Goal: Task Accomplishment & Management: Manage account settings

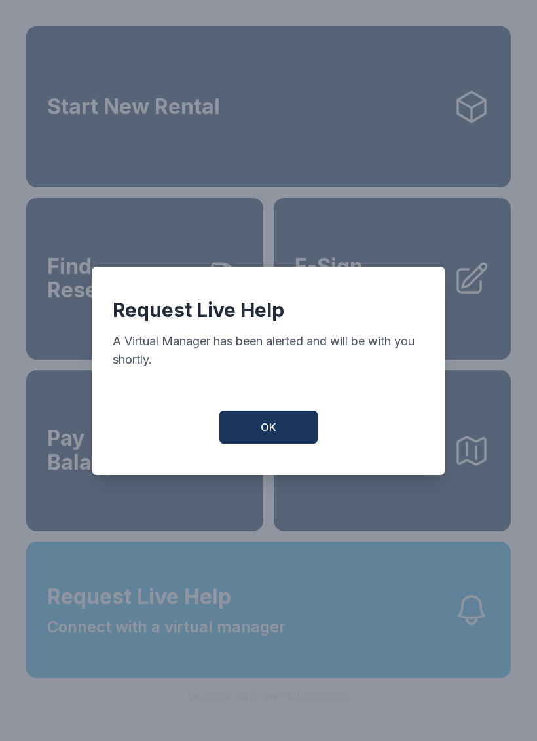
click at [274, 431] on span "OK" at bounding box center [269, 427] width 16 height 16
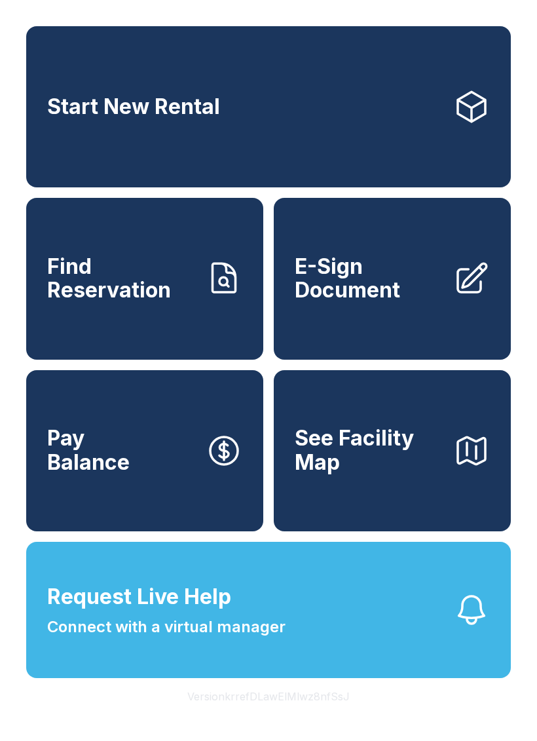
click at [381, 644] on button "Request Live Help Connect with a virtual manager" at bounding box center [268, 609] width 485 height 136
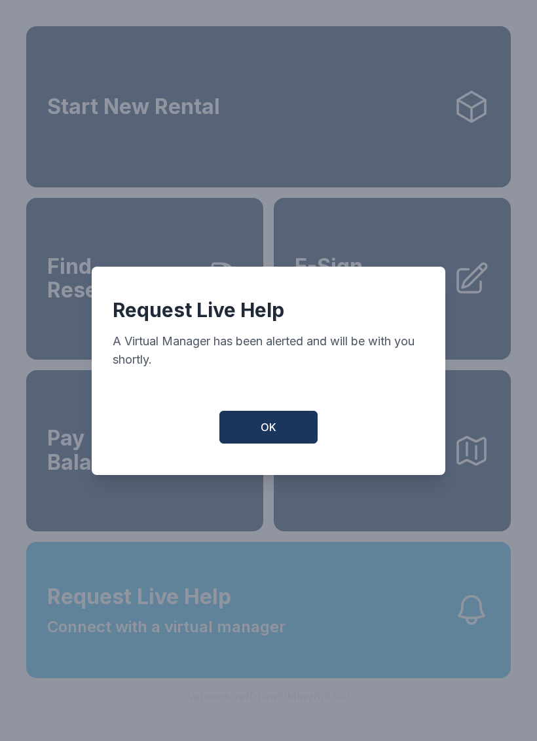
click at [284, 433] on button "OK" at bounding box center [268, 427] width 98 height 33
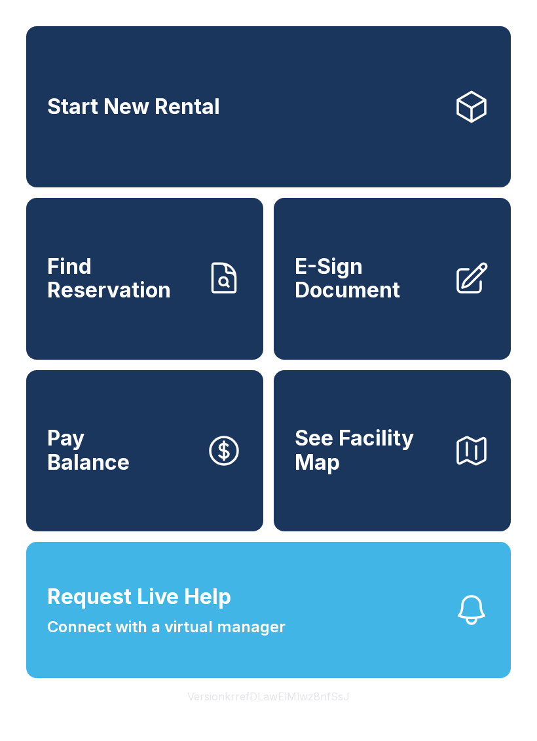
click at [443, 139] on link "Start New Rental" at bounding box center [268, 106] width 485 height 161
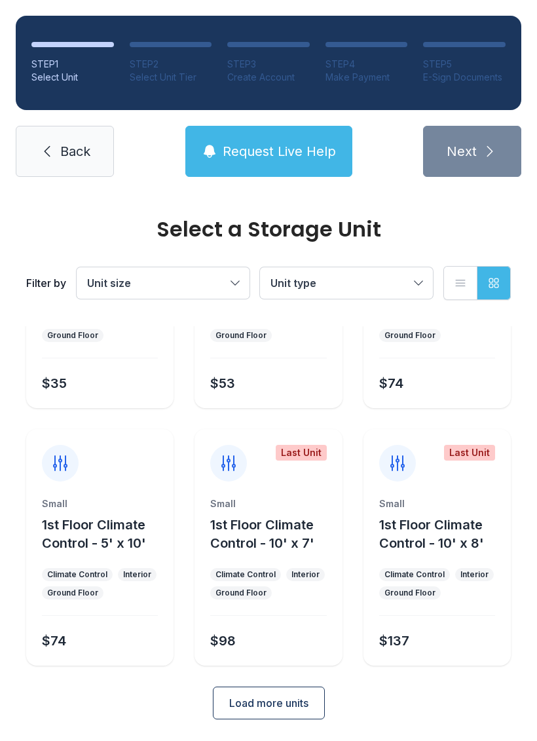
scroll to position [156, 0]
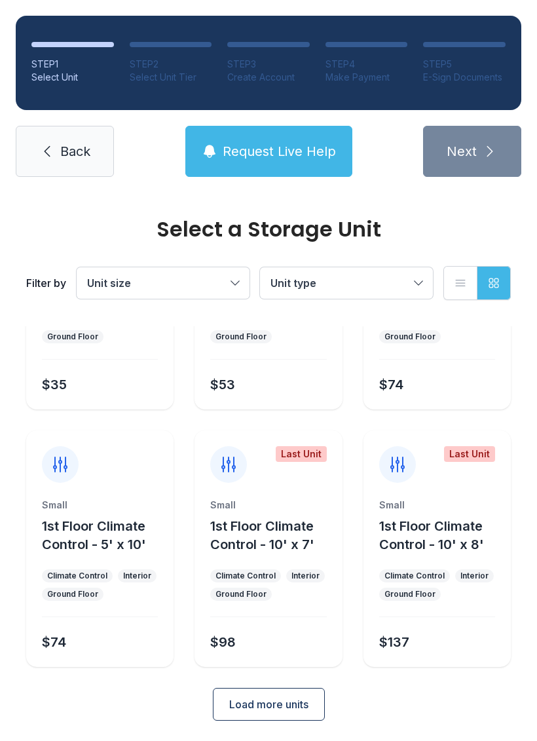
click at [289, 706] on span "Load more units" at bounding box center [268, 704] width 79 height 16
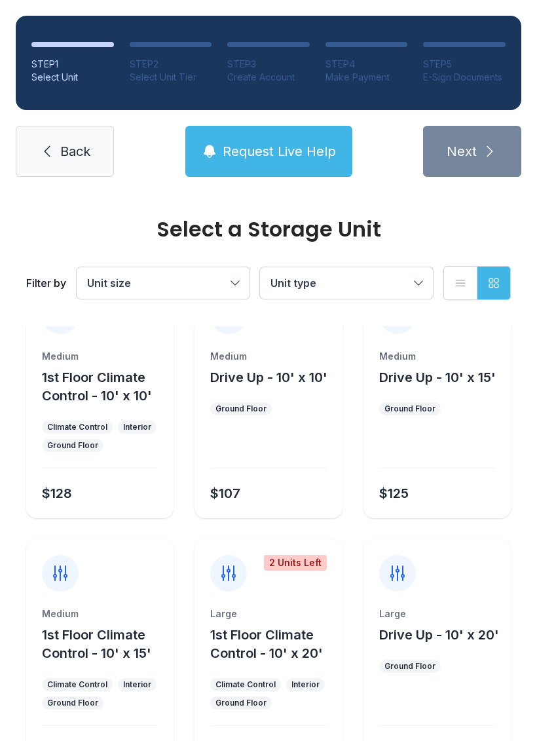
scroll to position [568, 0]
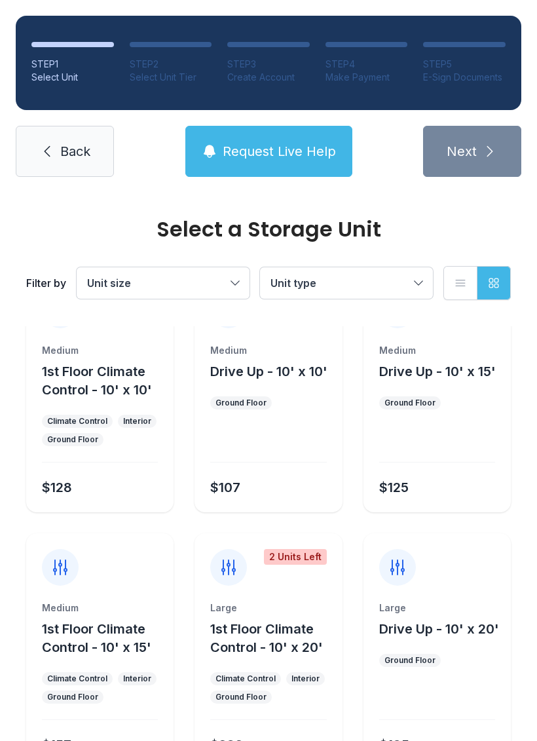
click at [75, 158] on span "Back" at bounding box center [75, 151] width 30 height 18
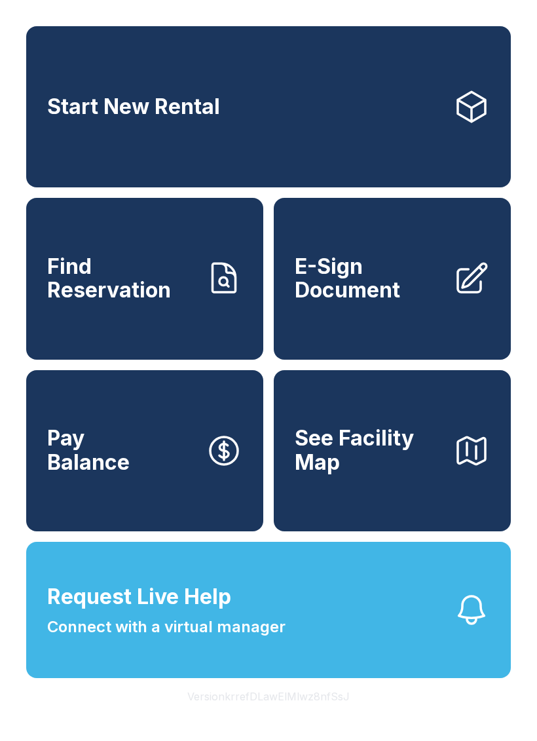
click at [165, 487] on button "Pay Balance" at bounding box center [144, 450] width 237 height 161
click at [417, 302] on span "E-Sign Document" at bounding box center [369, 279] width 148 height 48
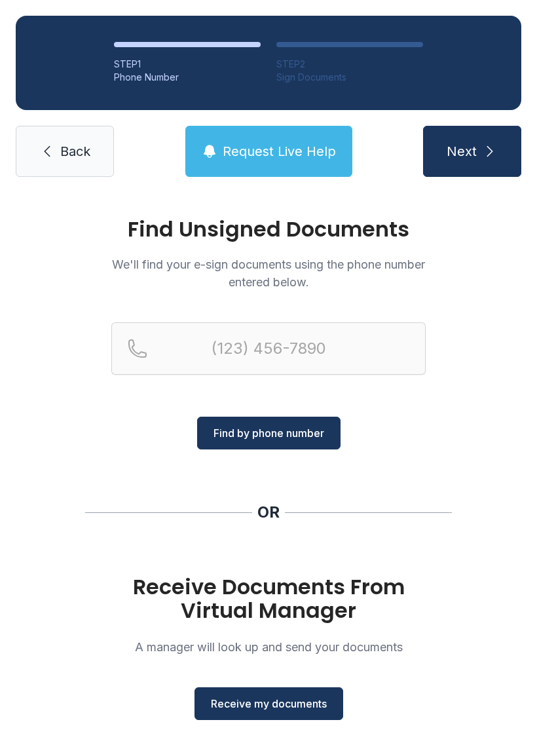
click at [295, 698] on span "Receive my documents" at bounding box center [269, 703] width 116 height 16
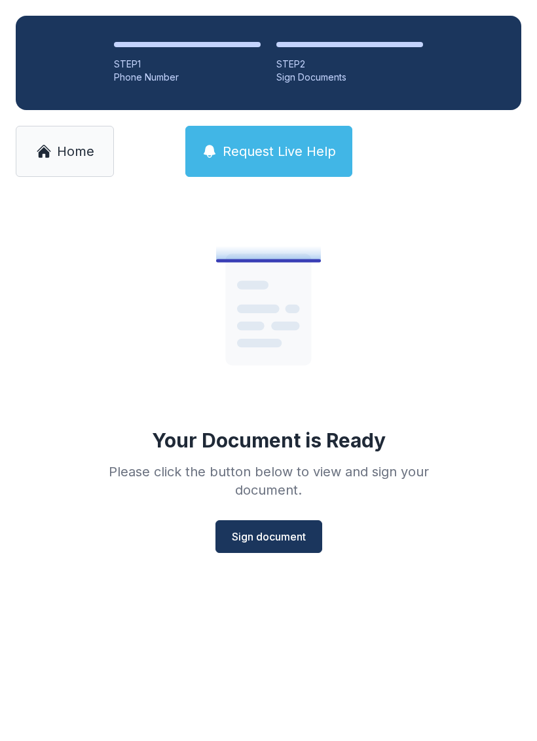
click at [303, 542] on span "Sign document" at bounding box center [269, 536] width 74 height 16
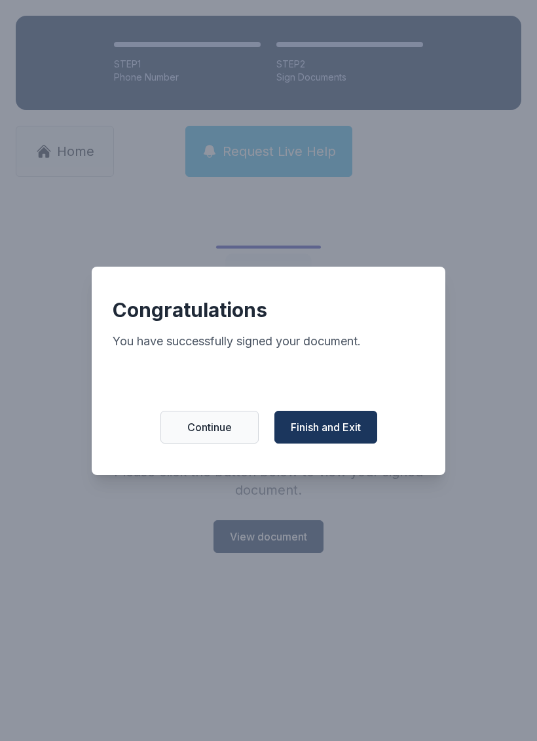
click at [342, 433] on span "Finish and Exit" at bounding box center [326, 427] width 70 height 16
